Goal: Information Seeking & Learning: Find specific page/section

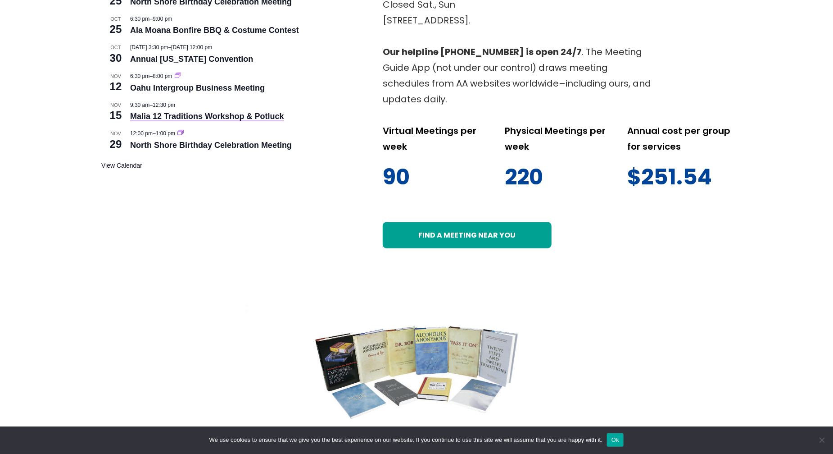
scroll to position [496, 0]
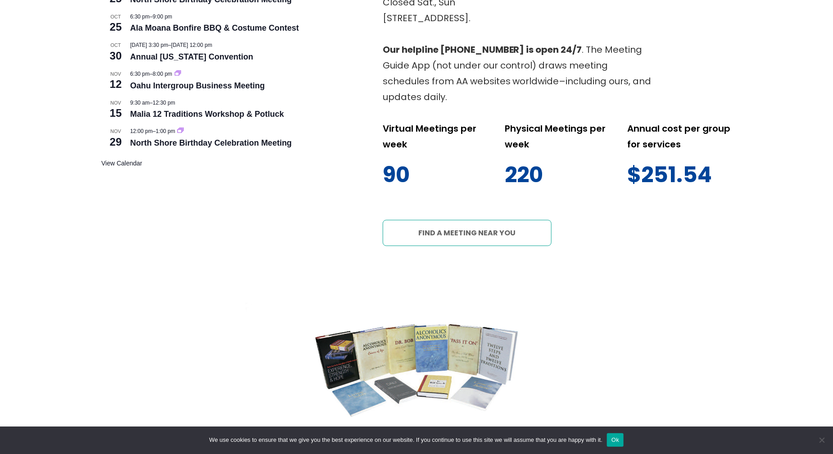
drag, startPoint x: 431, startPoint y: 228, endPoint x: 407, endPoint y: 246, distance: 29.7
click at [407, 246] on link "Find a meeting near you" at bounding box center [467, 233] width 169 height 26
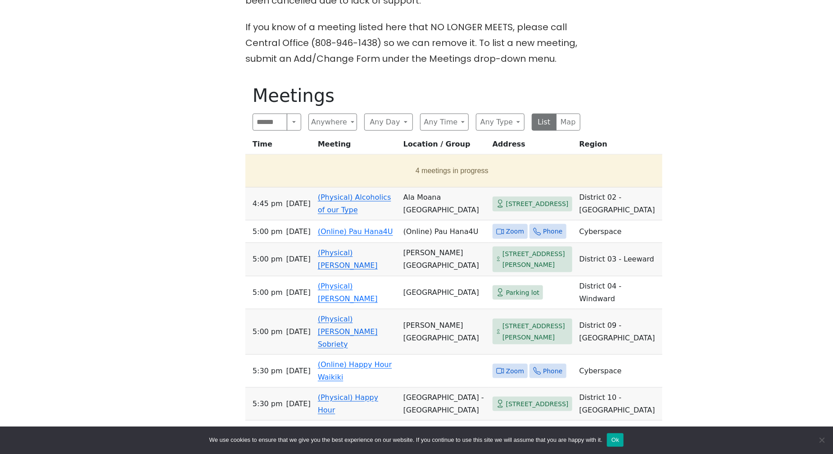
scroll to position [432, 0]
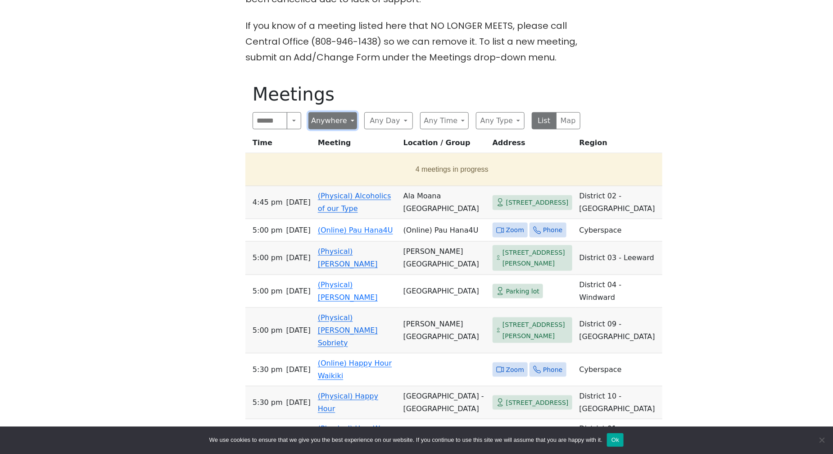
click at [339, 112] on button "Anywhere" at bounding box center [333, 120] width 49 height 17
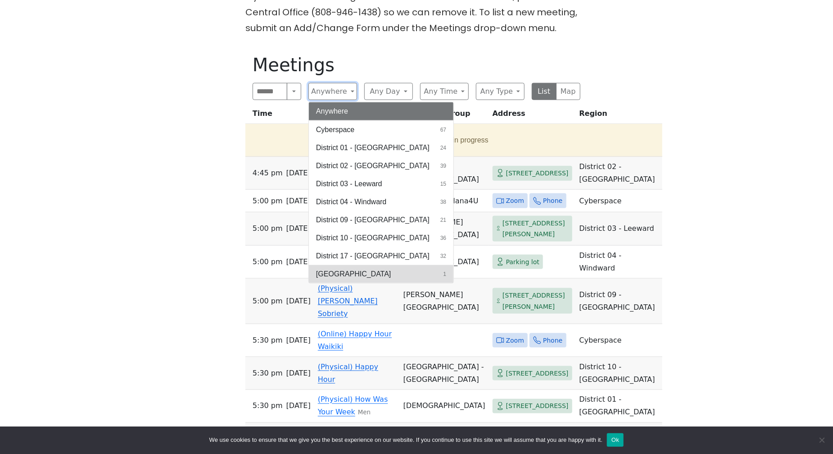
scroll to position [461, 0]
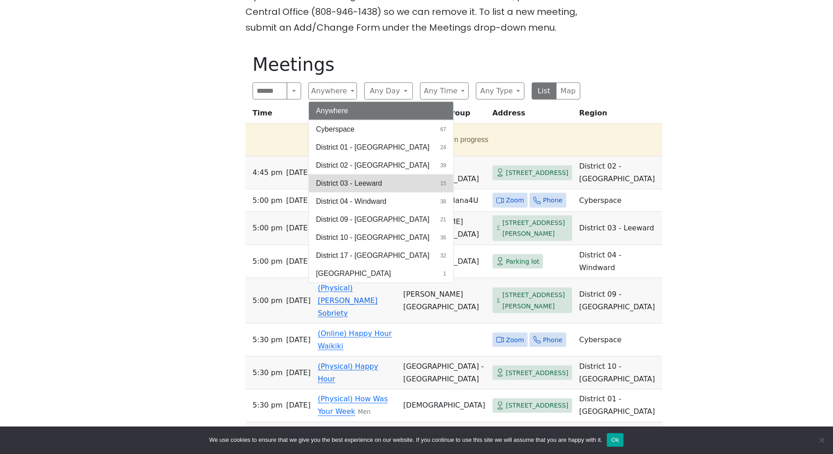
click at [376, 178] on span "District 03 - Leeward" at bounding box center [349, 183] width 66 height 11
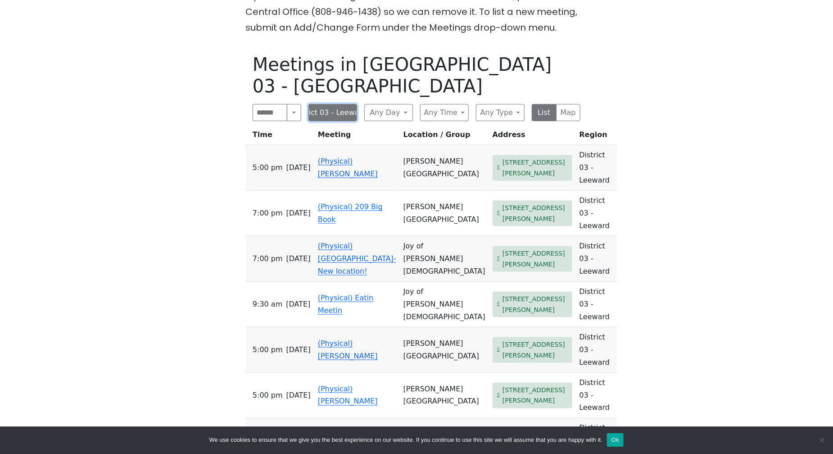
click at [336, 104] on button "District 03 - Leeward" at bounding box center [333, 112] width 49 height 17
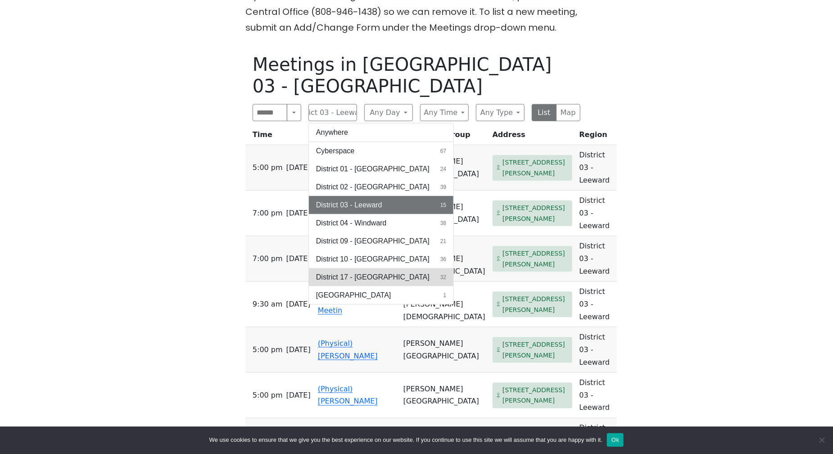
click at [387, 268] on button "District 17 - [GEOGRAPHIC_DATA] 32" at bounding box center [381, 277] width 145 height 18
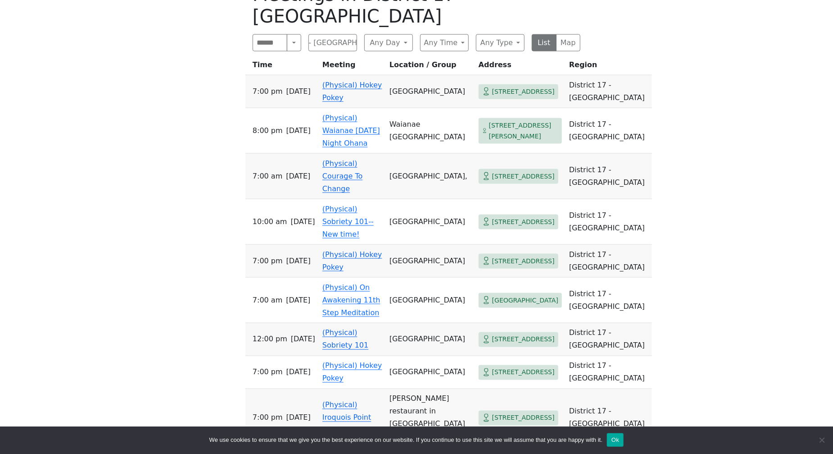
scroll to position [533, 0]
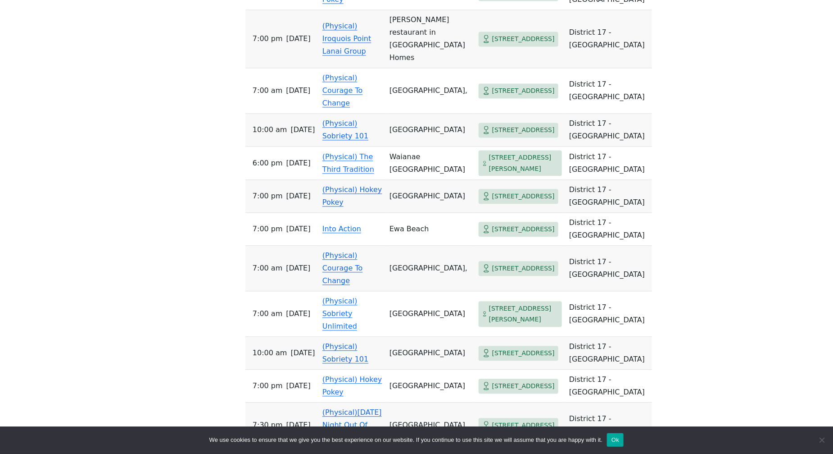
scroll to position [912, 0]
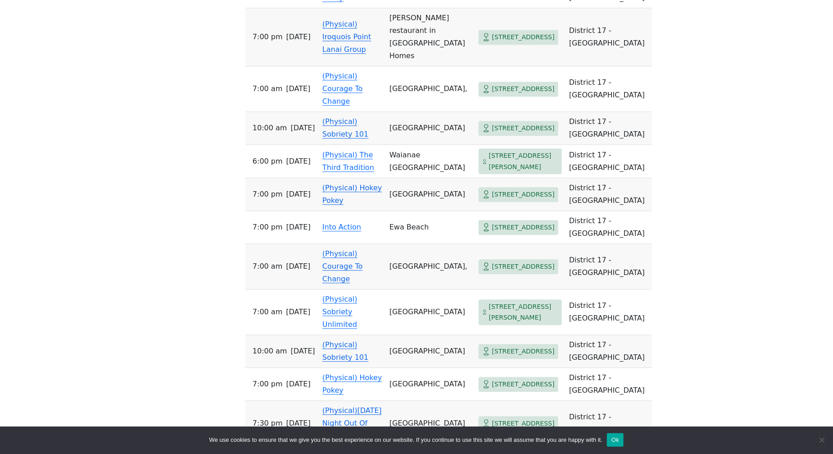
click at [660, 175] on div "The Pioneer Group (Tues, 6:30, inside the Women’s Bld. at [DEMOGRAPHIC_DATA]) i…" at bounding box center [417, 157] width 750 height 1525
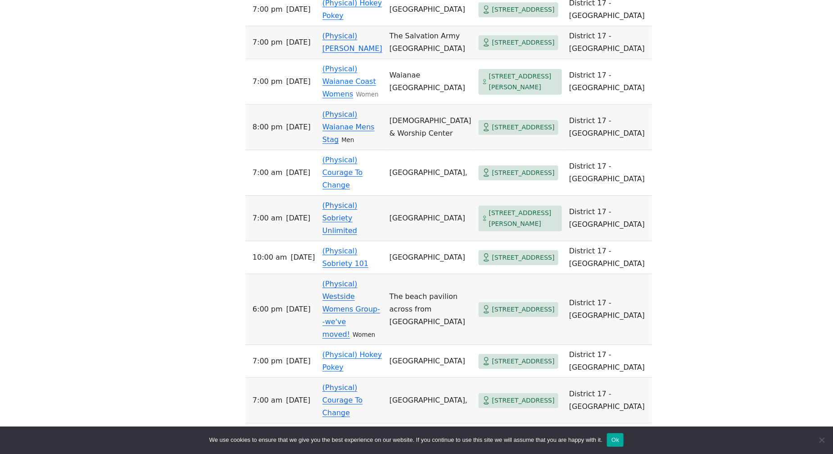
scroll to position [1443, 0]
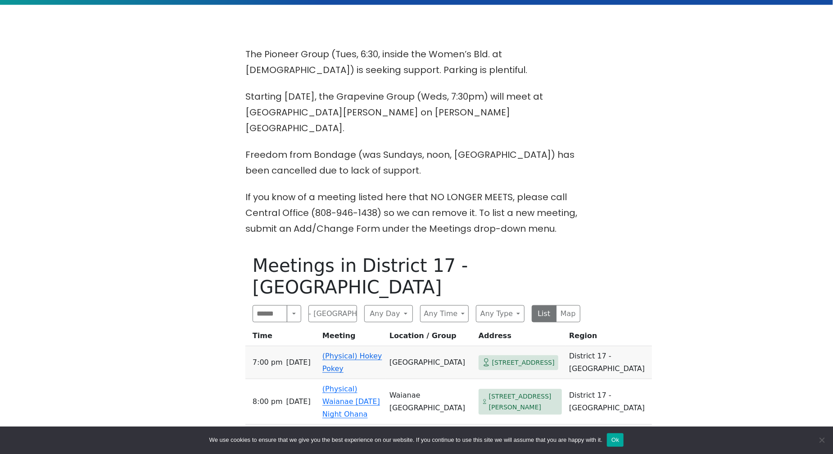
scroll to position [256, 0]
